Goal: Task Accomplishment & Management: Complete application form

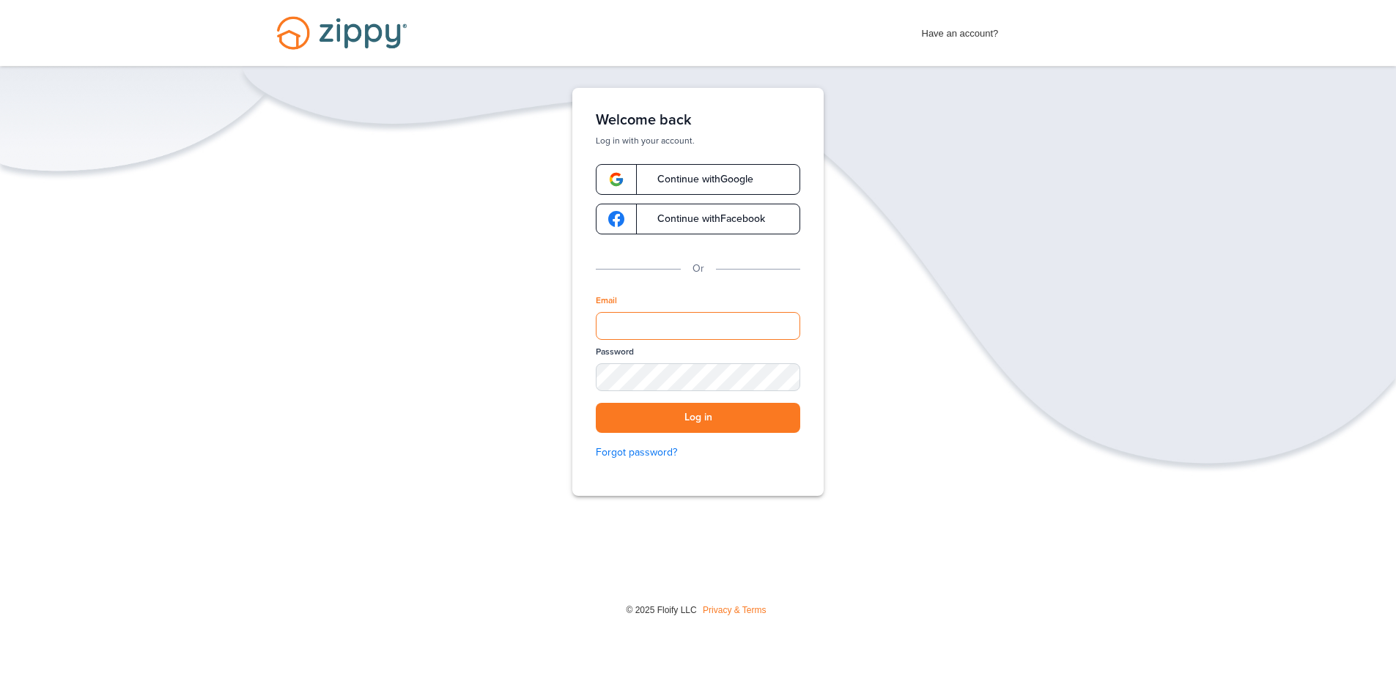
click at [698, 323] on input "Email" at bounding box center [698, 326] width 204 height 28
click at [714, 180] on span "Continue with Google" at bounding box center [698, 179] width 111 height 10
click at [733, 181] on span "Continue with Google" at bounding box center [698, 179] width 111 height 10
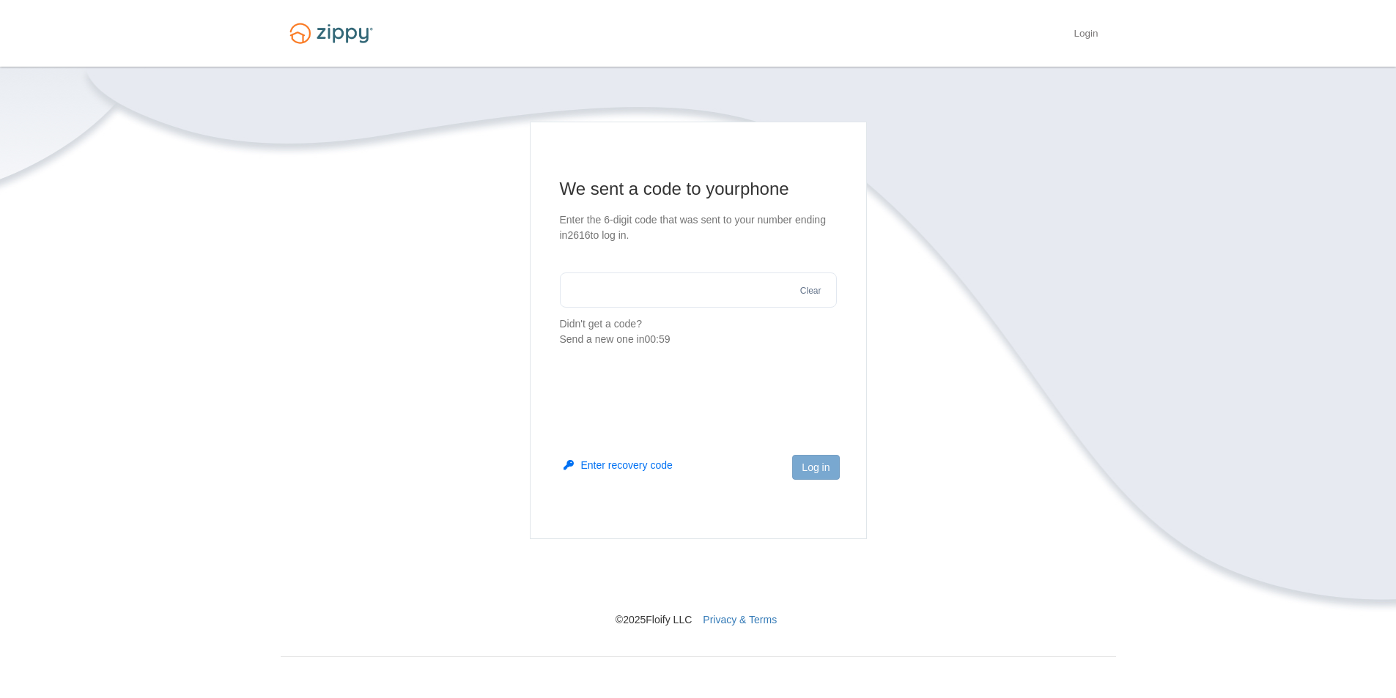
click at [643, 288] on input "text" at bounding box center [698, 290] width 277 height 35
type input "******"
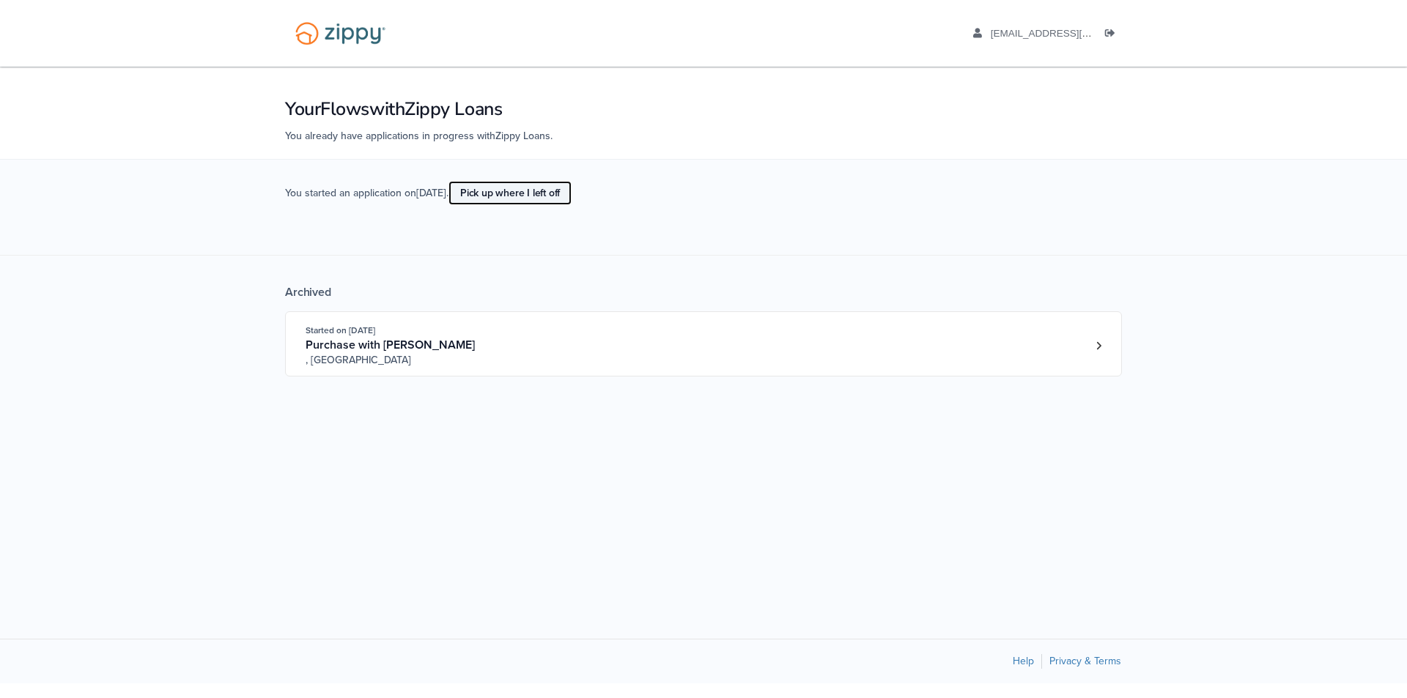
click at [541, 192] on link "Pick up where I left off" at bounding box center [509, 193] width 123 height 24
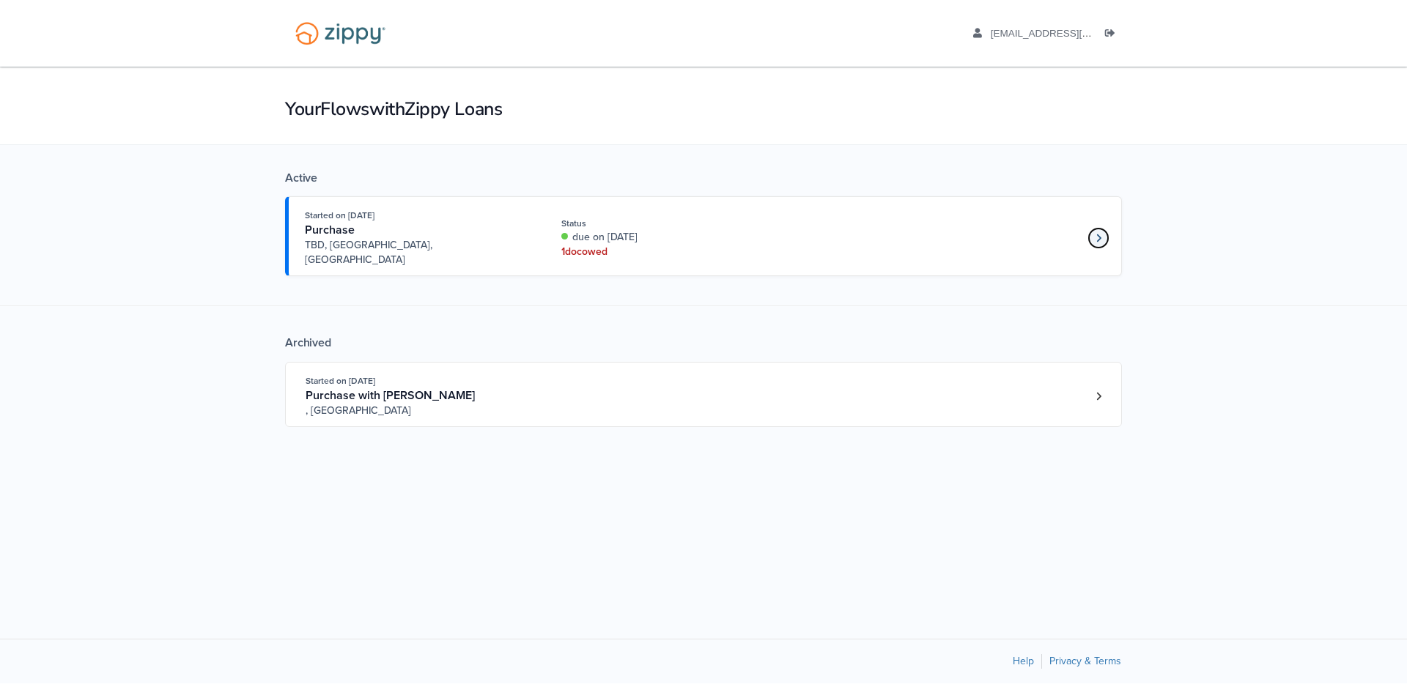
click at [1103, 233] on link "Loan number 4249684" at bounding box center [1098, 238] width 22 height 22
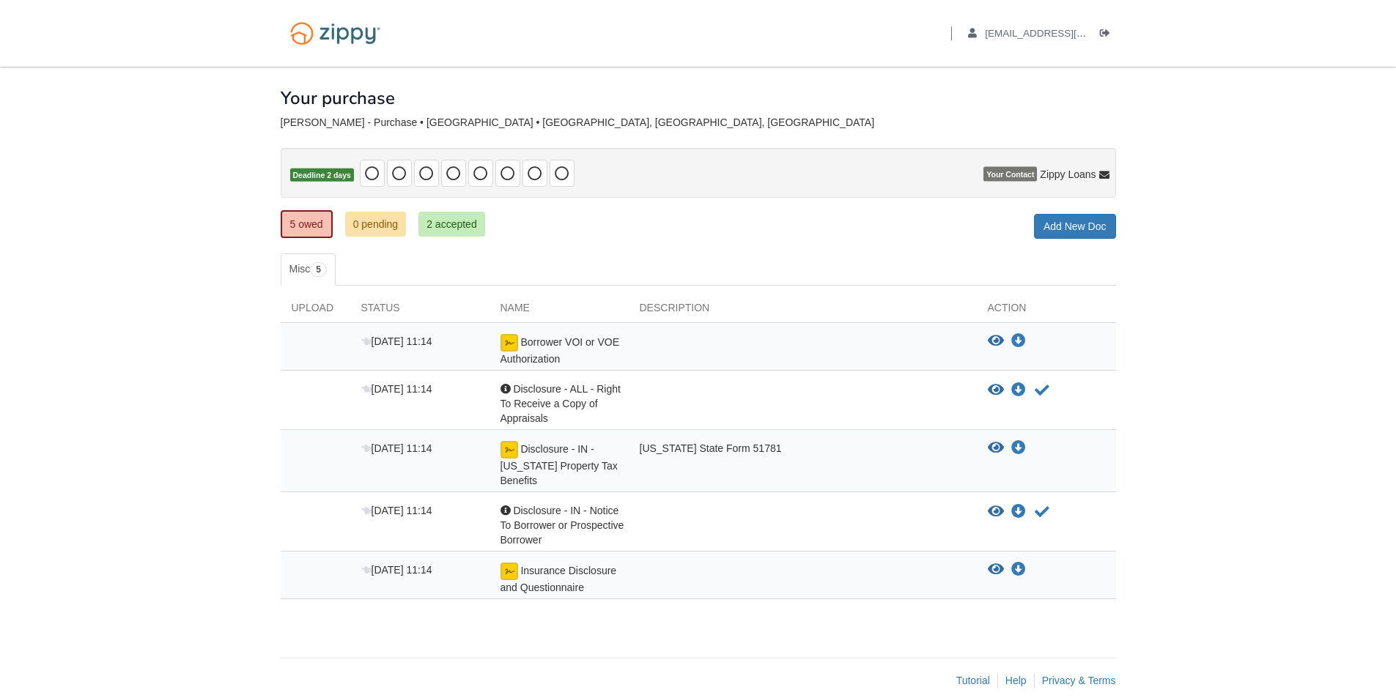
click at [511, 341] on img at bounding box center [509, 343] width 18 height 18
click at [1015, 342] on icon "Download Borrower VOI or VOE Authorization" at bounding box center [1018, 341] width 15 height 15
click at [376, 339] on span "[DATE] 11:14" at bounding box center [396, 342] width 71 height 12
click at [511, 341] on img at bounding box center [509, 343] width 18 height 18
click at [997, 448] on icon "View Disclosure - IN - Indiana Property Tax Benefits" at bounding box center [996, 448] width 16 height 15
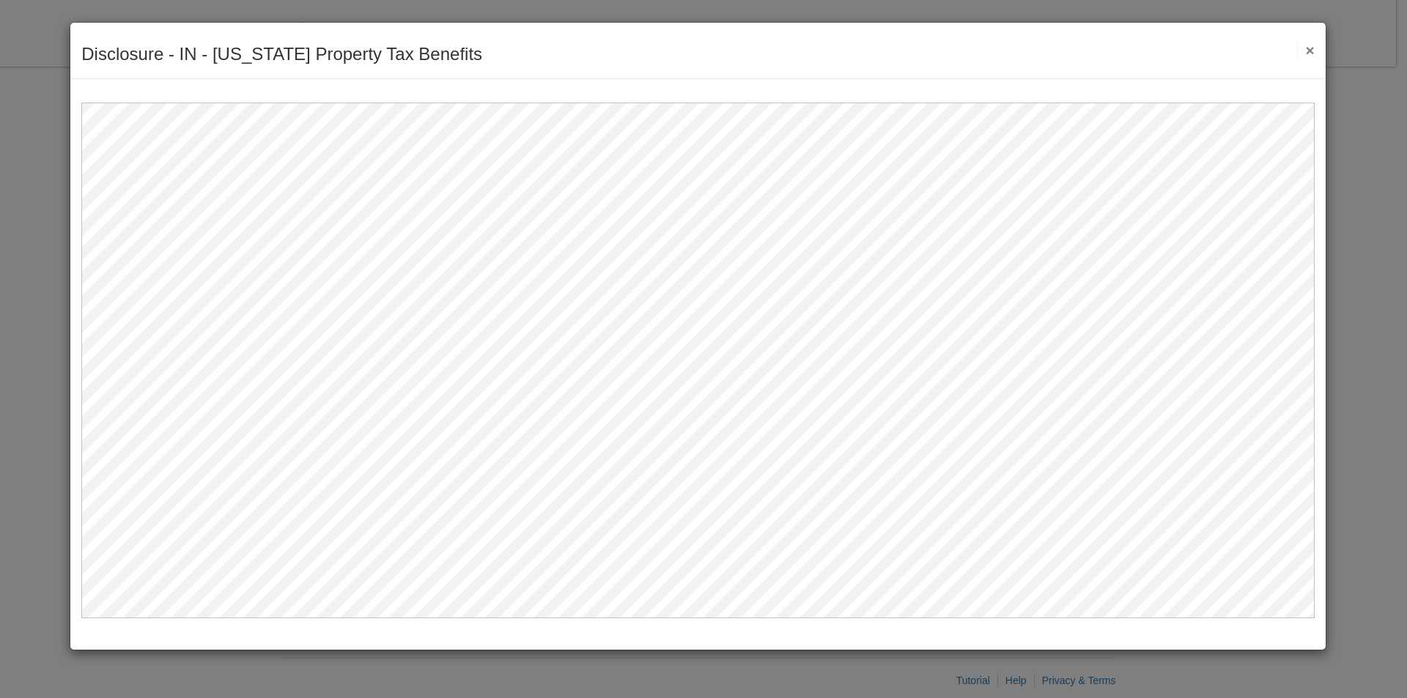
click at [1309, 53] on button "×" at bounding box center [1305, 49] width 17 height 15
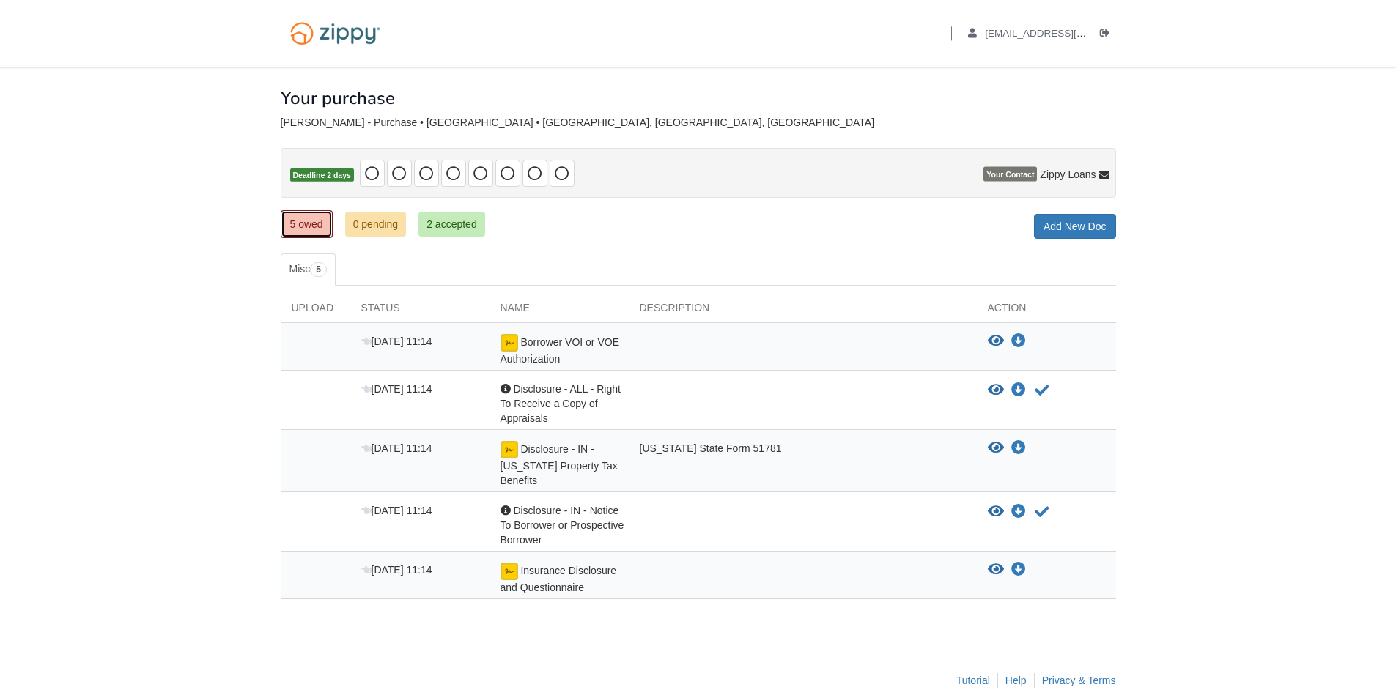
click at [313, 221] on link "5 owed" at bounding box center [307, 224] width 52 height 28
click at [1035, 347] on icon "Sign Form" at bounding box center [1039, 343] width 16 height 15
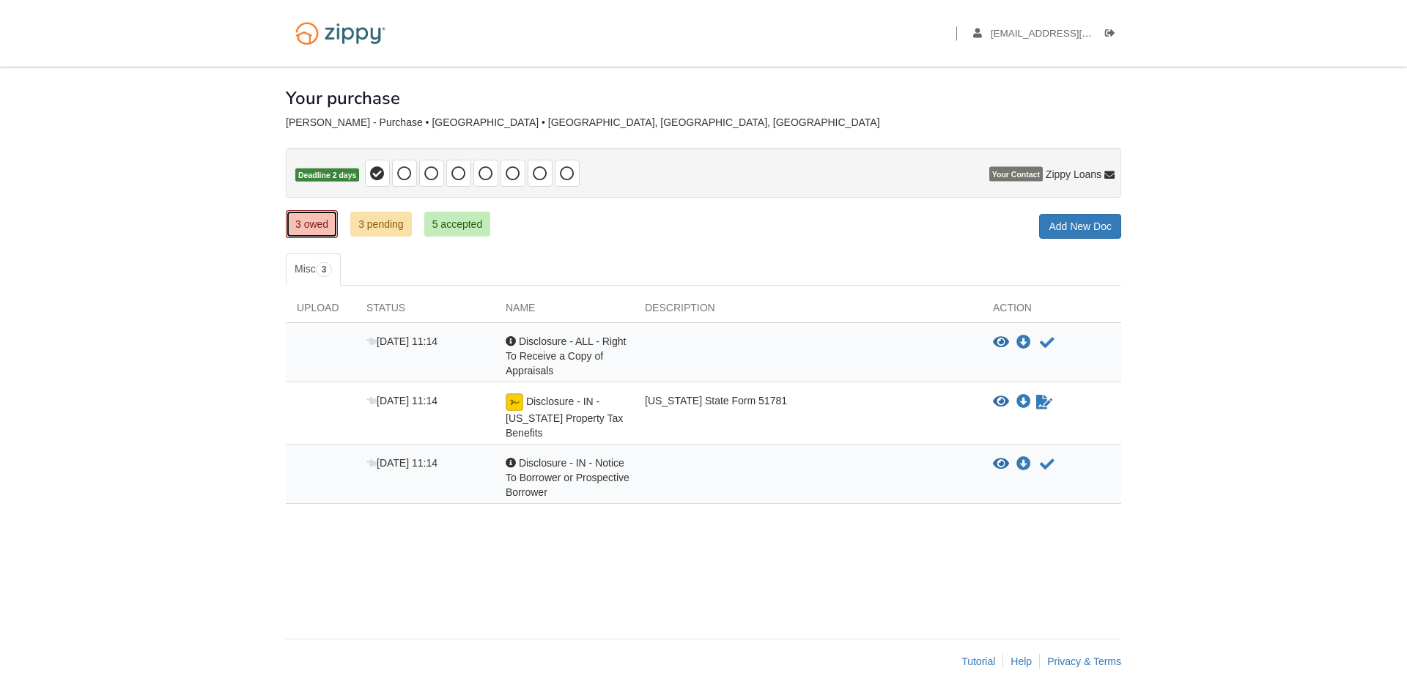
click at [316, 224] on link "3 owed" at bounding box center [312, 224] width 52 height 28
click at [1048, 341] on icon "Acknowledge receipt of document" at bounding box center [1047, 343] width 15 height 15
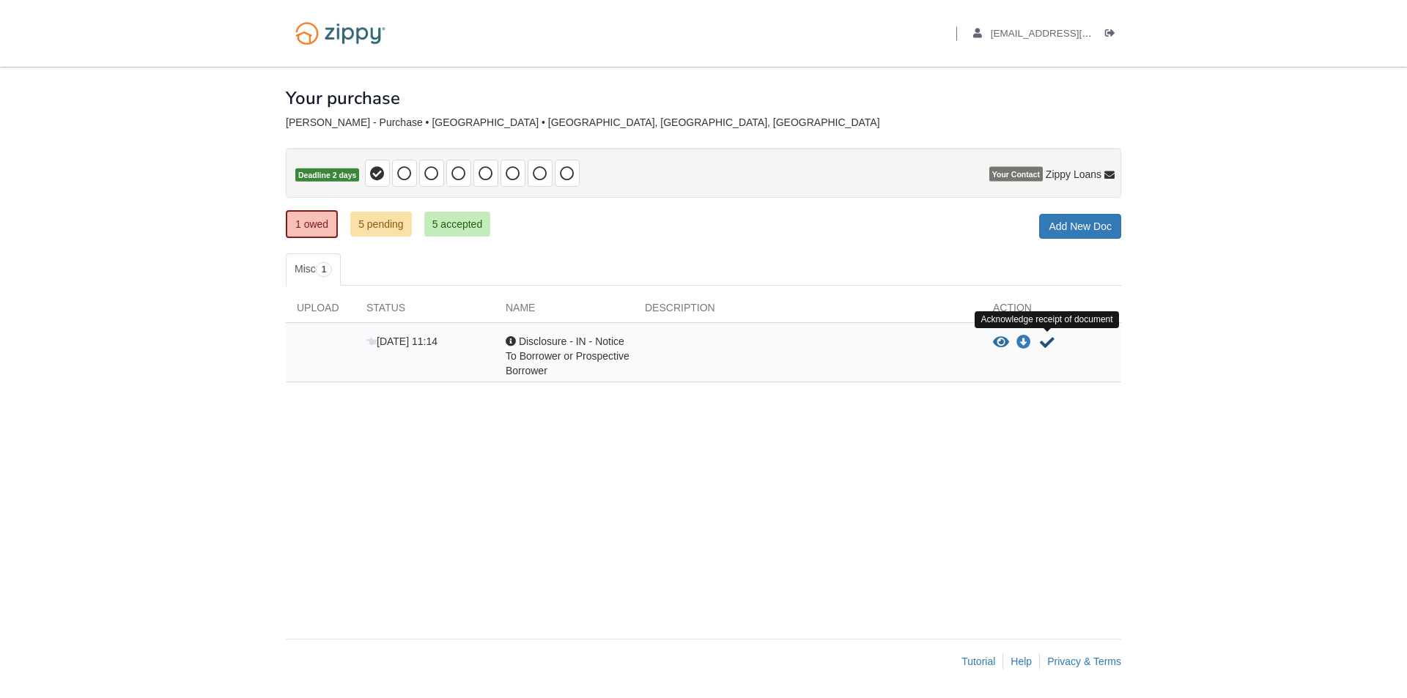
click at [1051, 341] on icon "Acknowledge receipt of document" at bounding box center [1047, 343] width 15 height 15
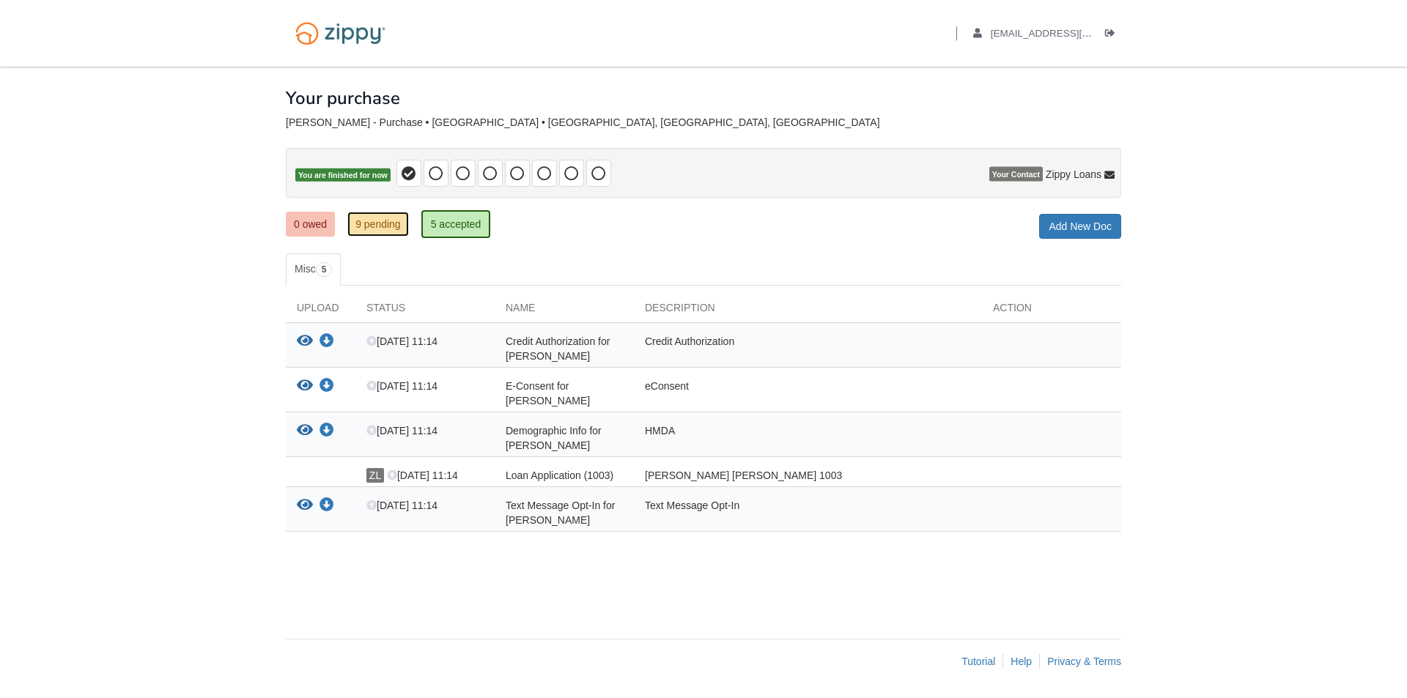
click at [385, 230] on link "9 pending" at bounding box center [378, 224] width 62 height 25
